Goal: Find specific page/section: Find specific page/section

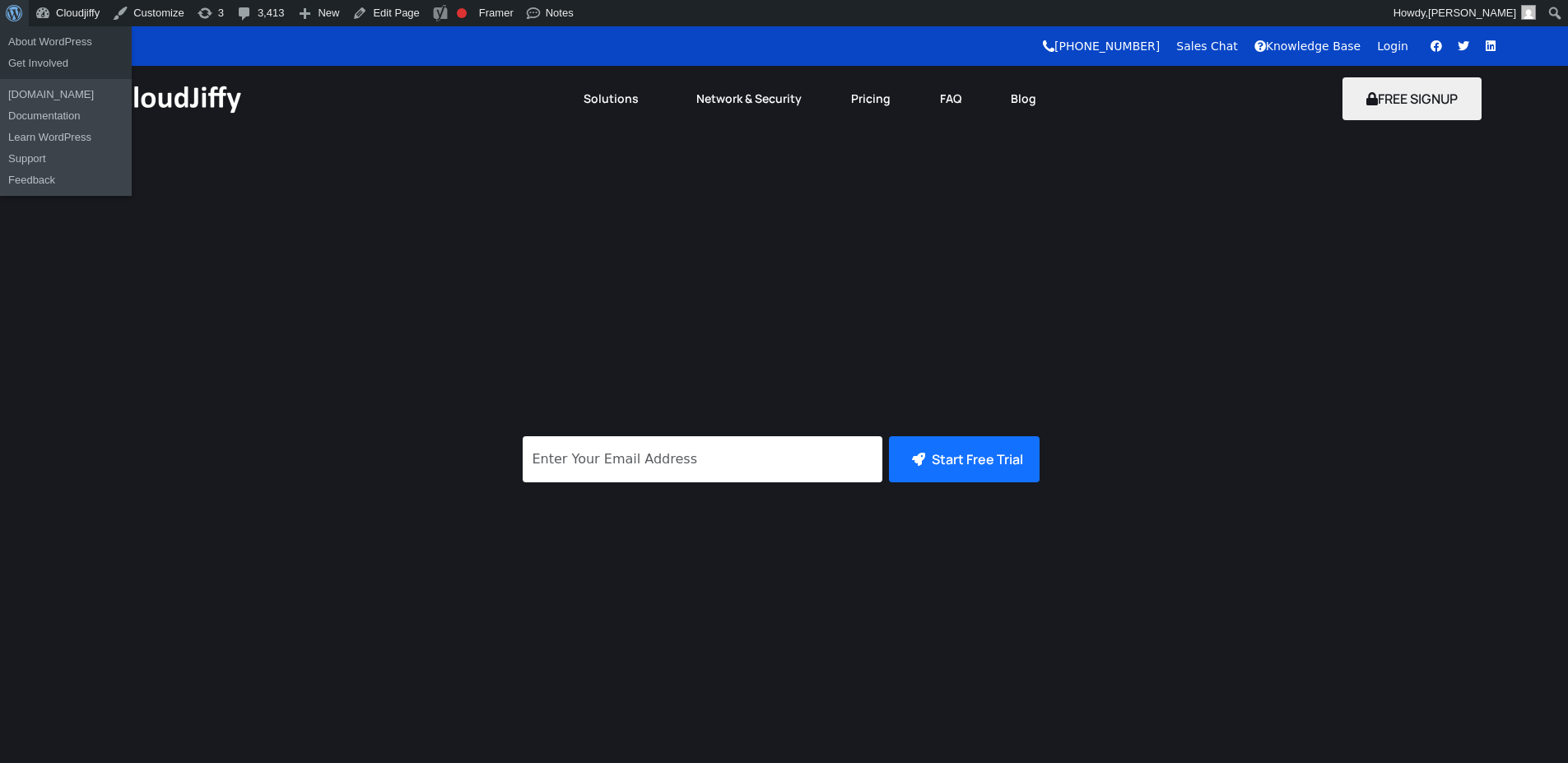
click at [16, 5] on span "Toolbar" at bounding box center [12, 11] width 13 height 23
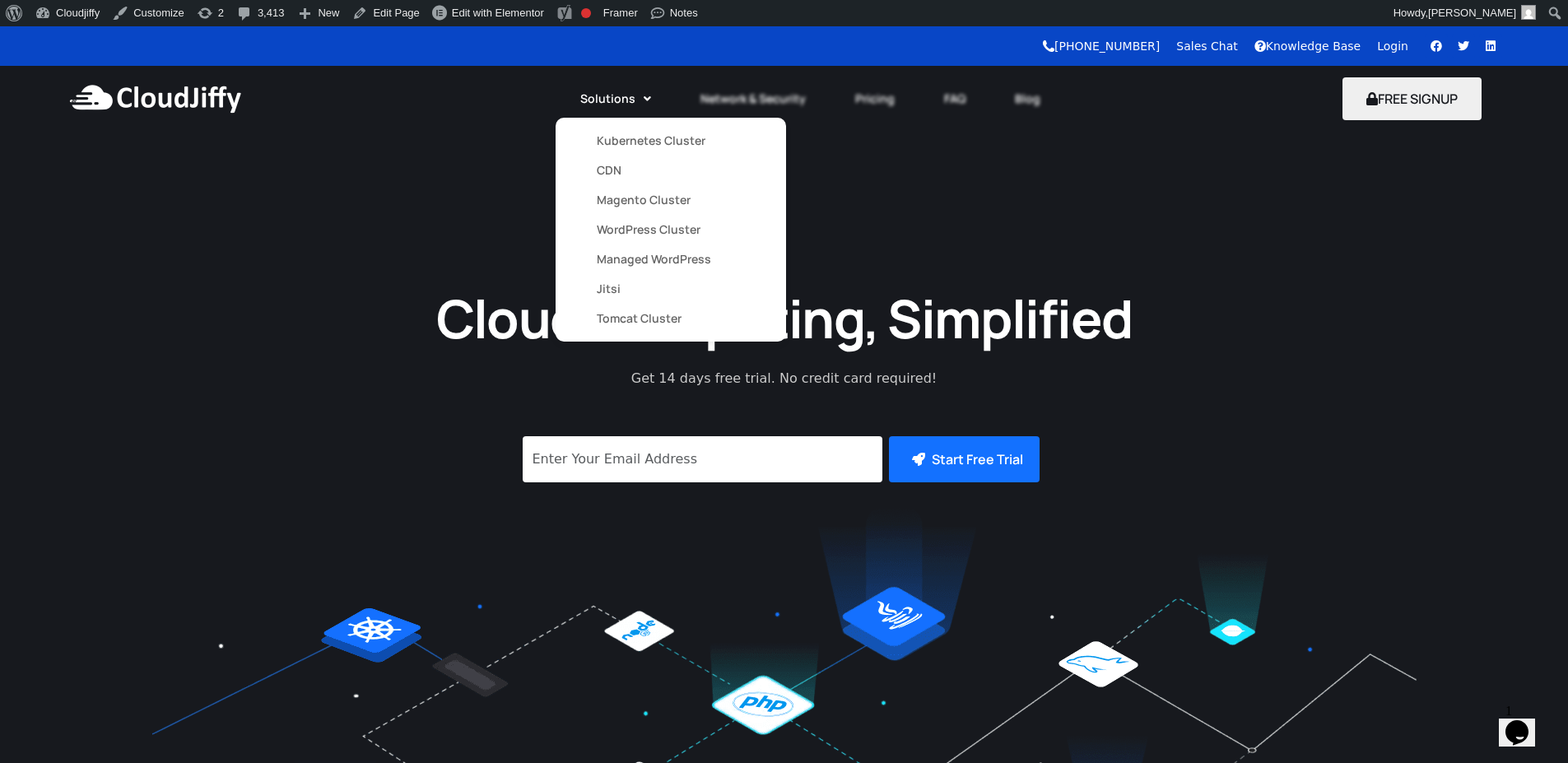
click at [602, 109] on link "Solutions" at bounding box center [615, 99] width 120 height 36
click at [617, 145] on link "Kubernetes Cluster" at bounding box center [670, 140] width 148 height 30
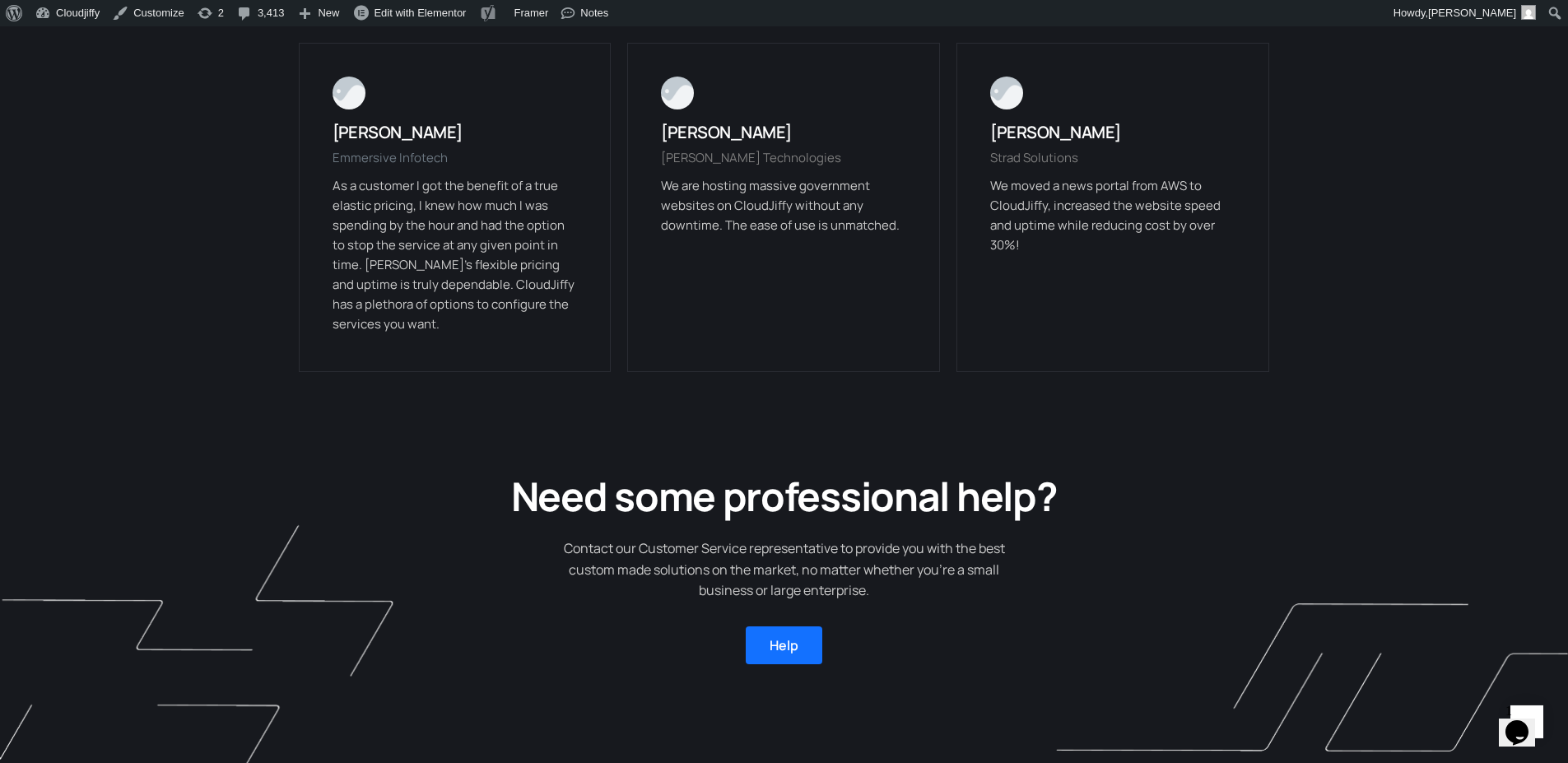
scroll to position [330, 0]
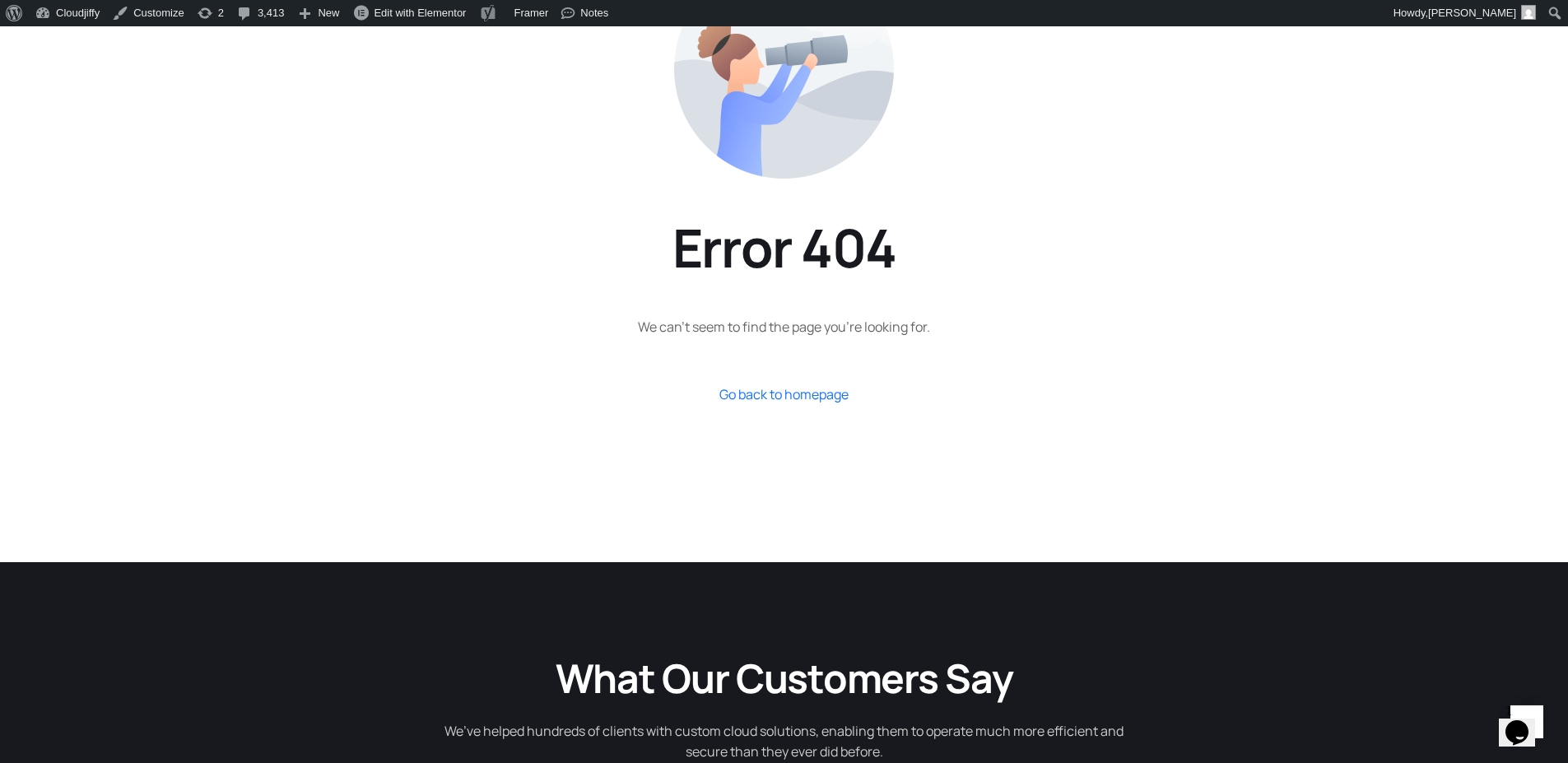
drag, startPoint x: 451, startPoint y: 249, endPoint x: 401, endPoint y: 106, distance: 151.5
click at [432, 222] on section "Error 404 We can’t seem to find the page you’re looking for. Go back to homepage" at bounding box center [784, 182] width 1568 height 760
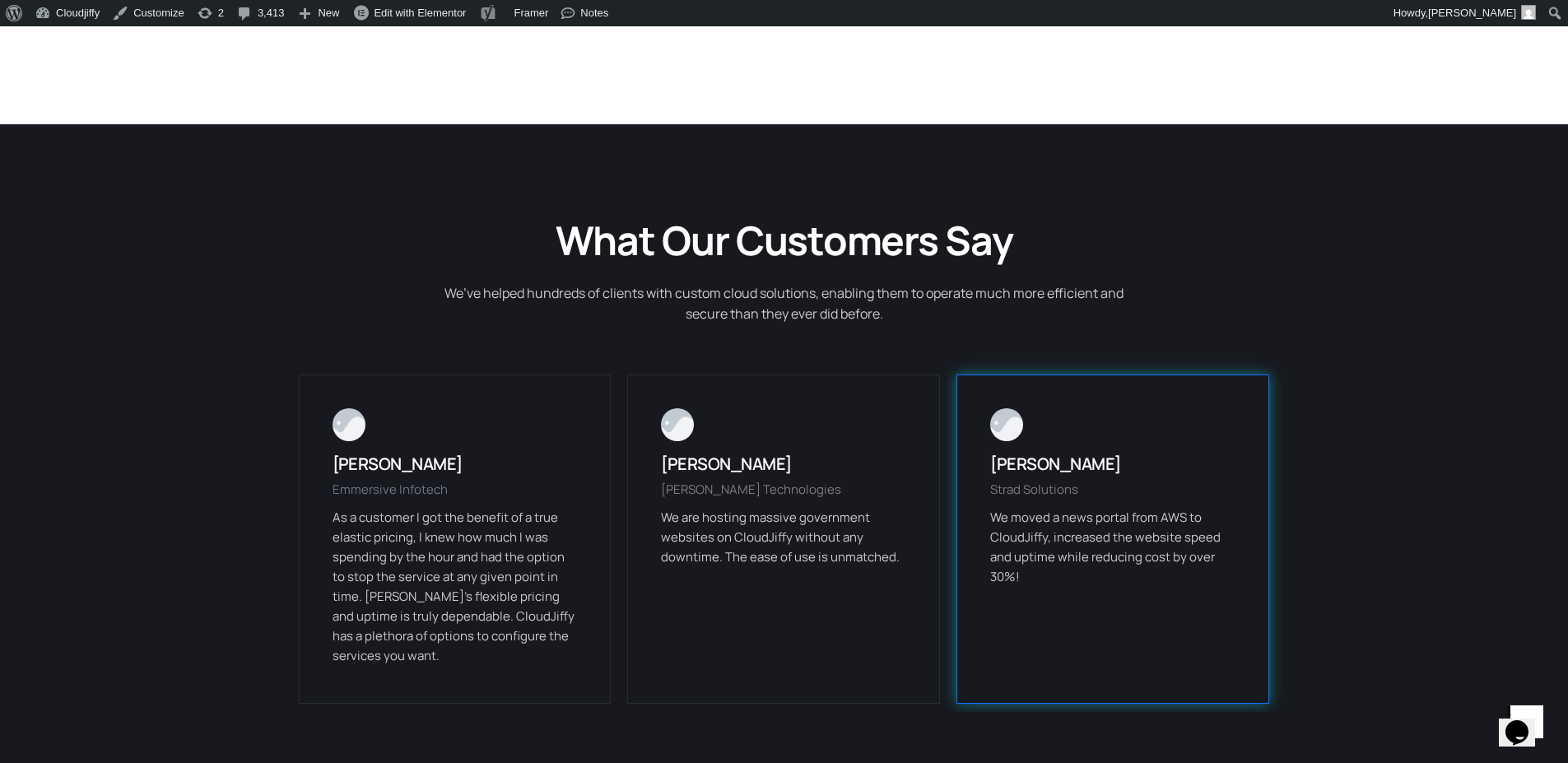
scroll to position [0, 0]
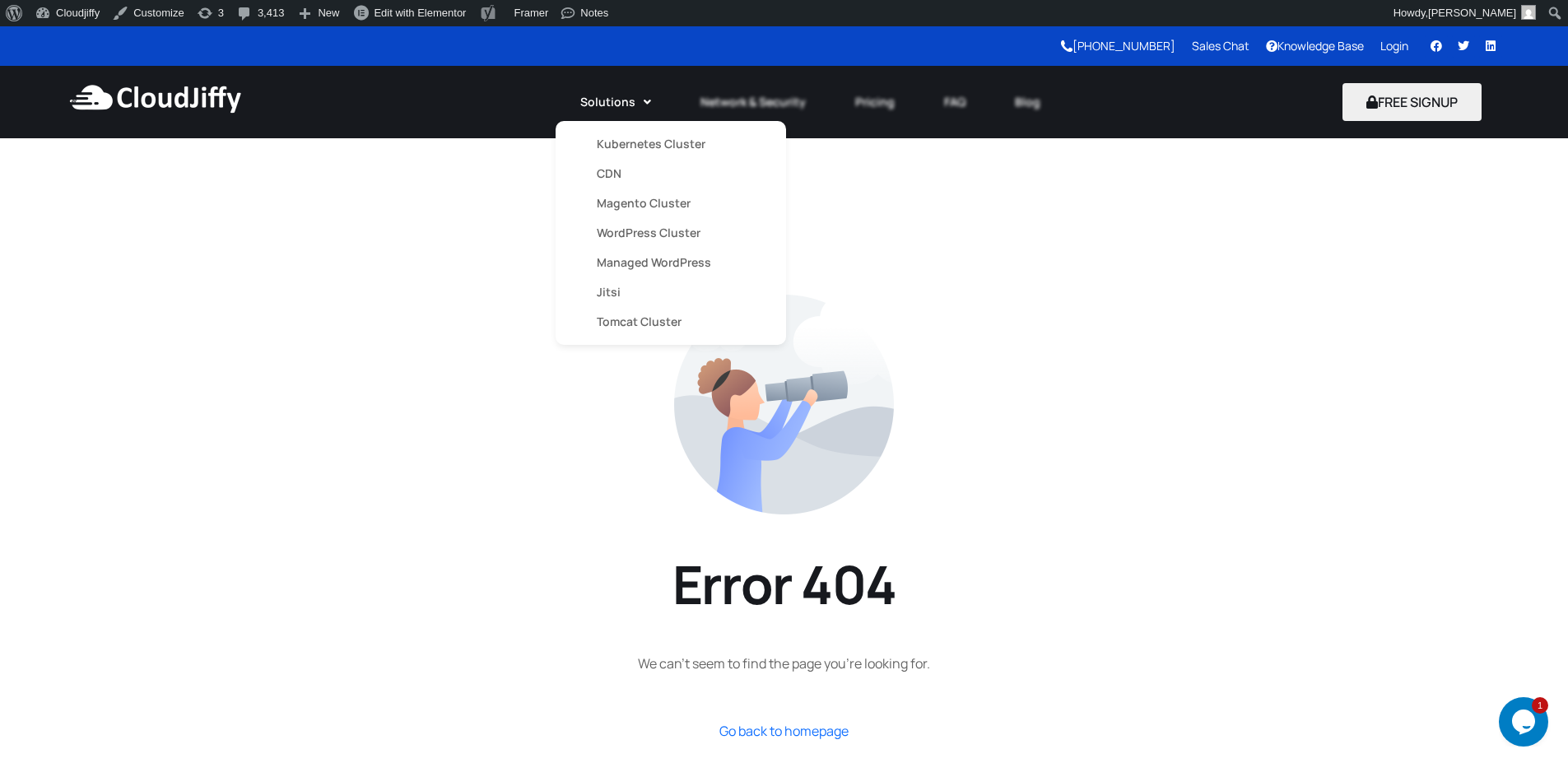
click at [614, 171] on link "CDN" at bounding box center [670, 174] width 148 height 30
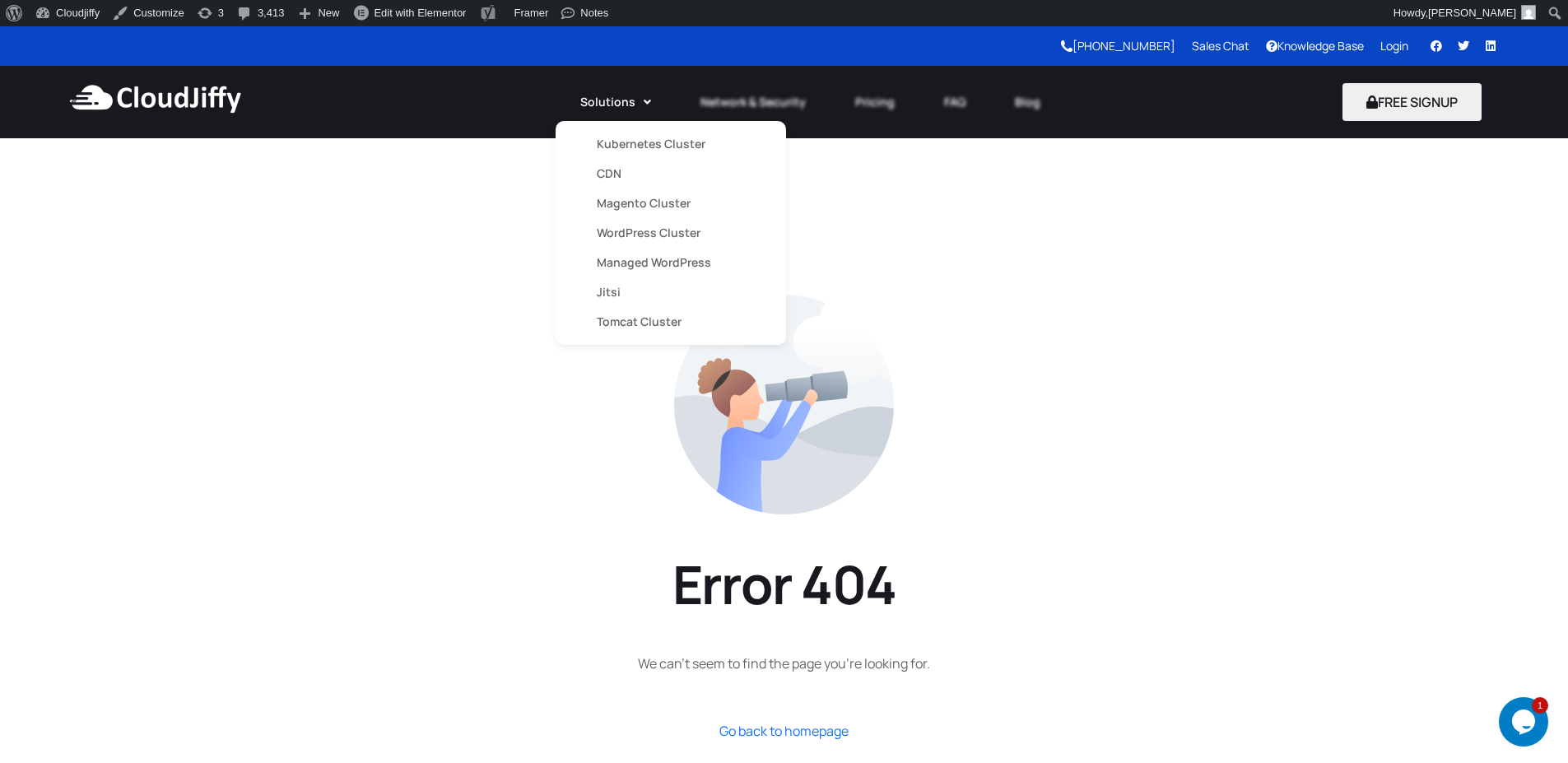
click at [614, 171] on link "CDN" at bounding box center [670, 174] width 148 height 30
